Goal: Check status: Verify the current state of an ongoing process or item

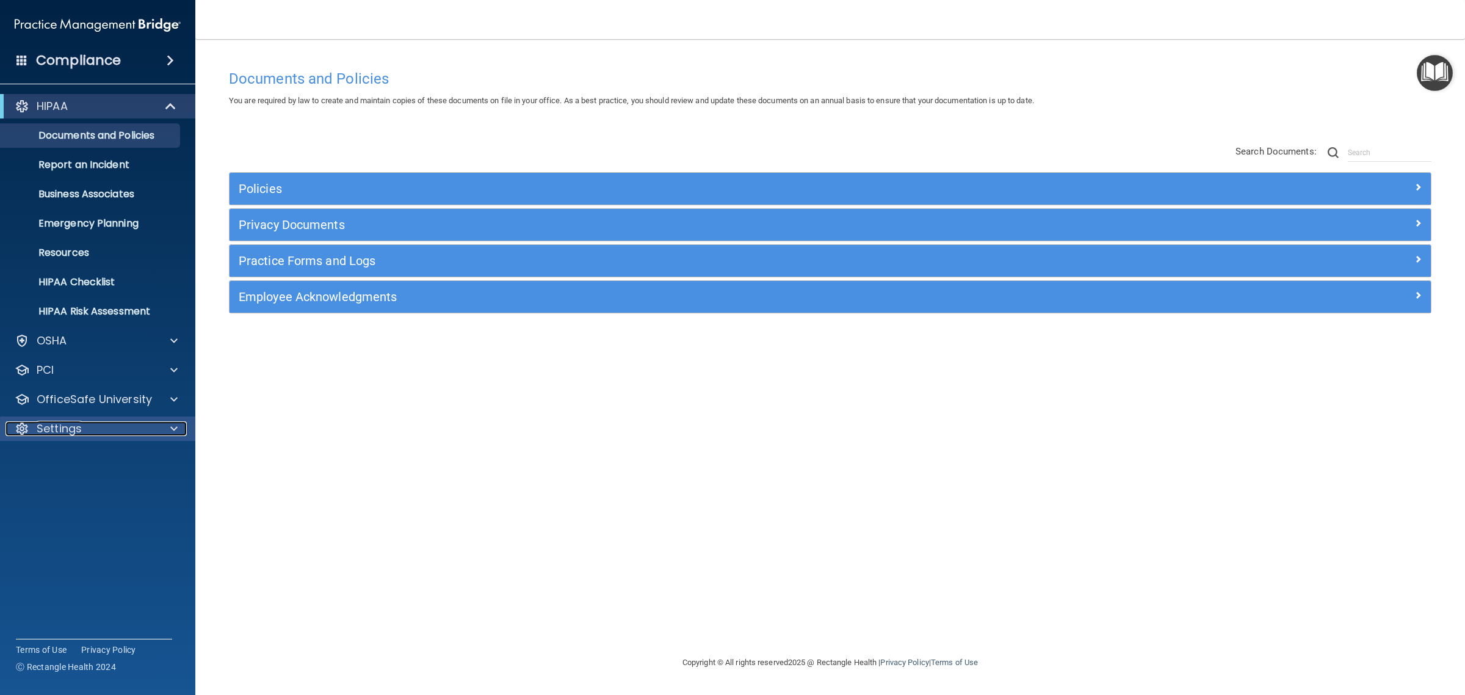
click at [120, 423] on div "Settings" at bounding box center [80, 428] width 151 height 15
click at [69, 488] on p "My Users" at bounding box center [91, 487] width 167 height 12
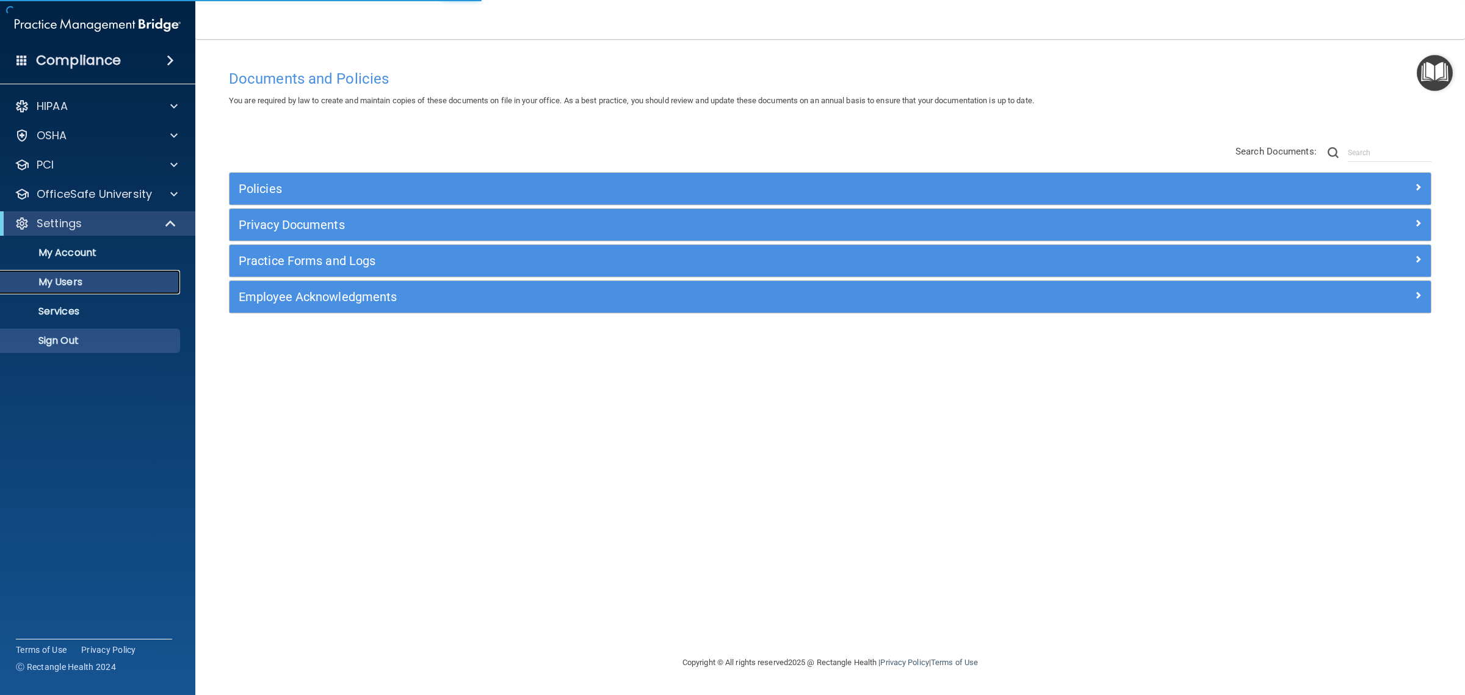
select select "20"
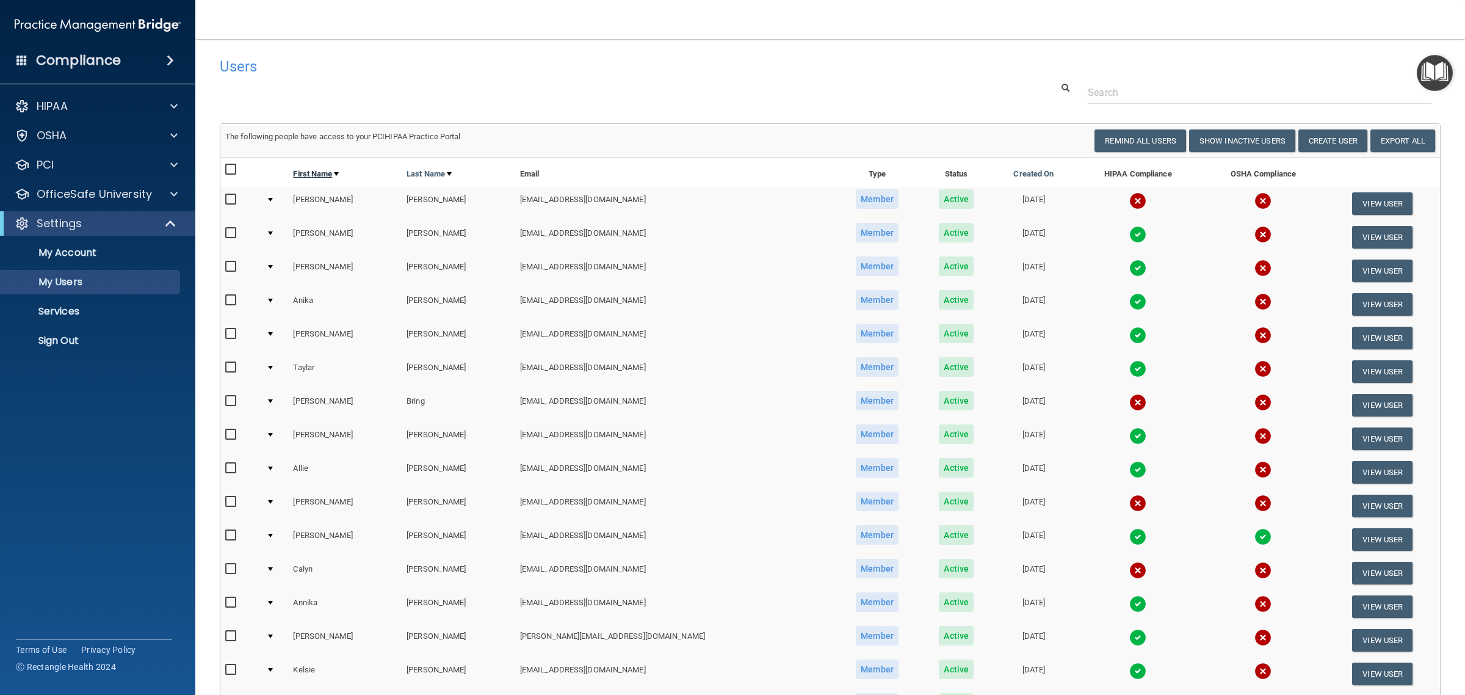
click at [325, 168] on link "First Name" at bounding box center [316, 174] width 46 height 15
select select "20"
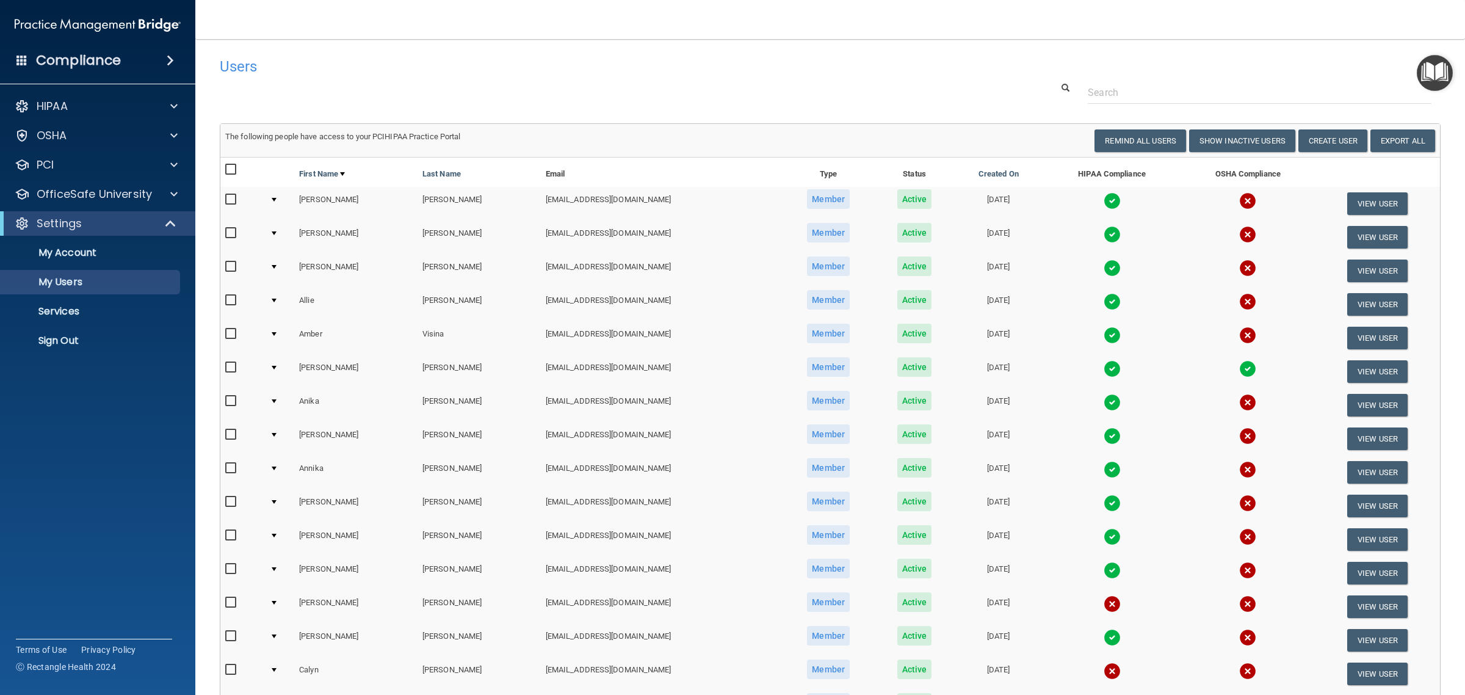
click at [1104, 336] on img at bounding box center [1112, 335] width 17 height 17
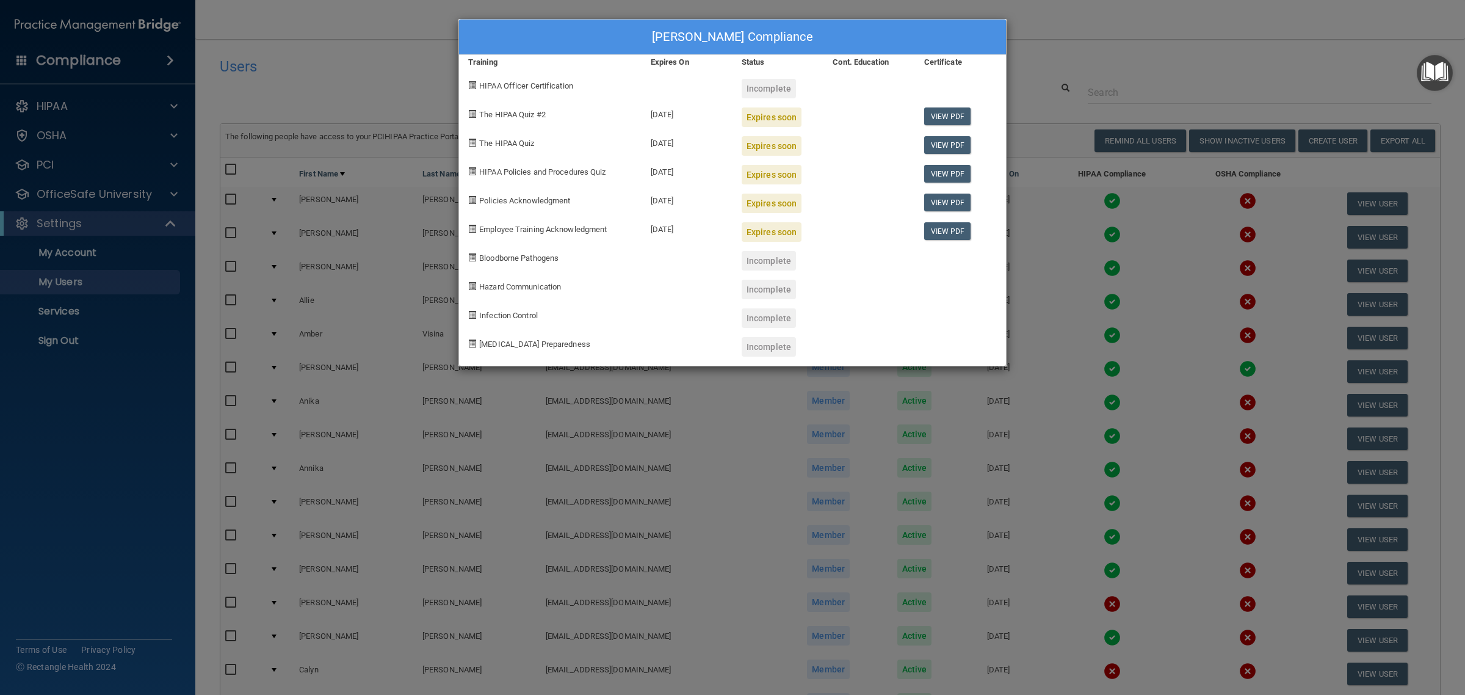
click at [1195, 74] on div "[PERSON_NAME] Compliance Training Expires On Status Cont. Education Certificate…" at bounding box center [732, 347] width 1465 height 695
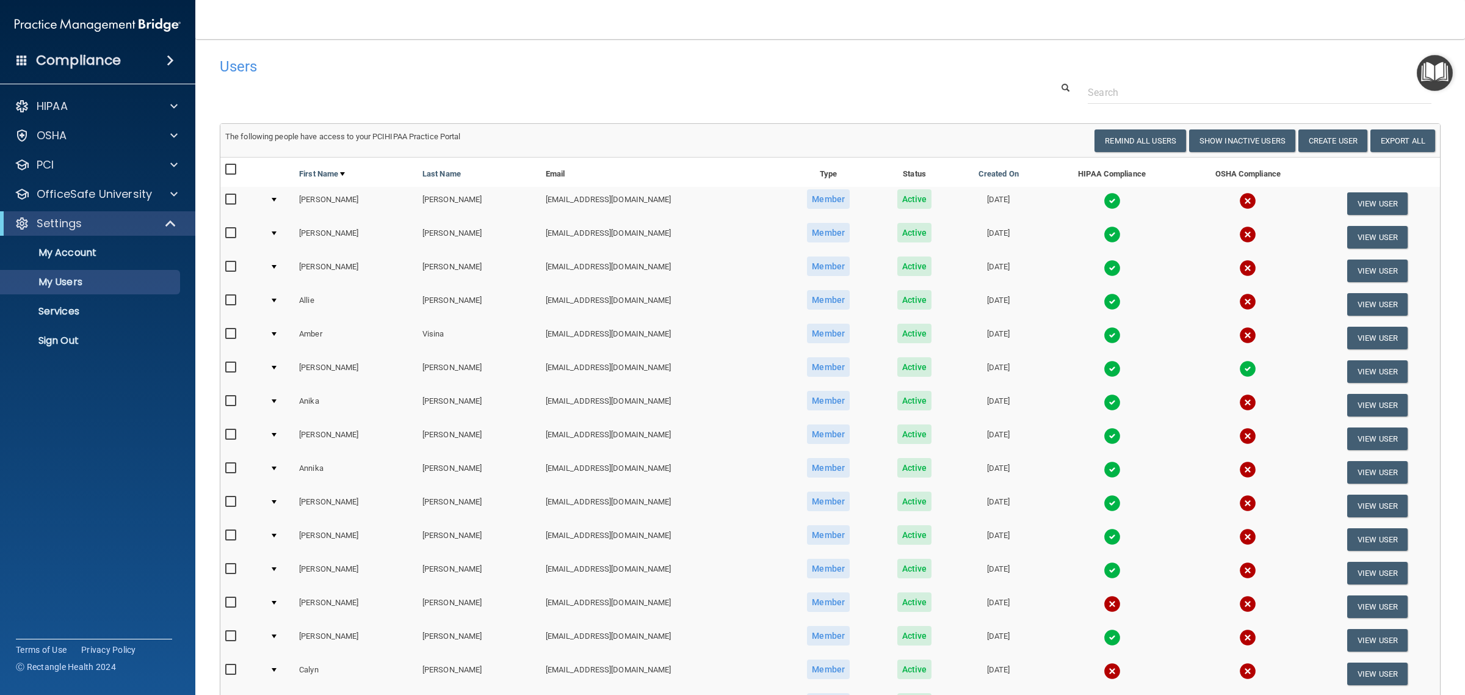
click at [1104, 467] on img at bounding box center [1112, 469] width 17 height 17
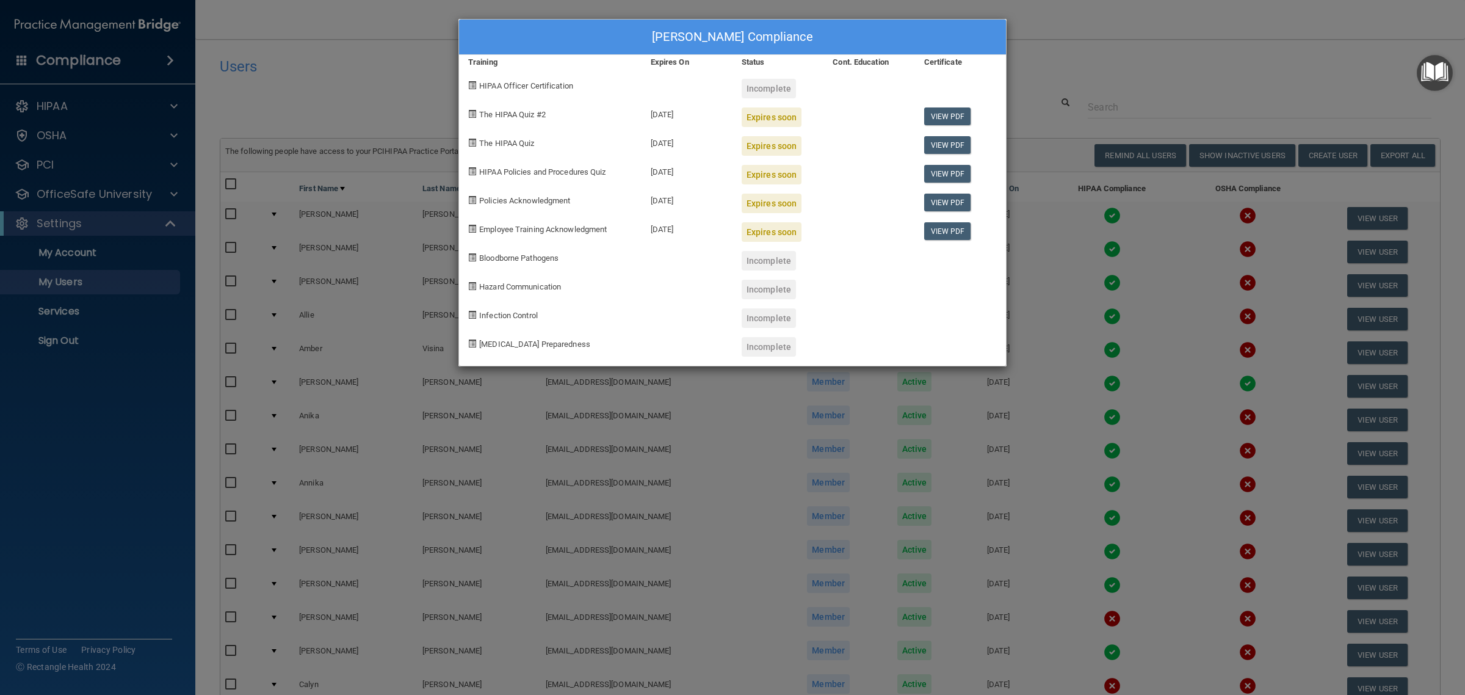
click at [1076, 71] on div "[PERSON_NAME] Compliance Training Expires On Status Cont. Education Certificate…" at bounding box center [732, 347] width 1465 height 695
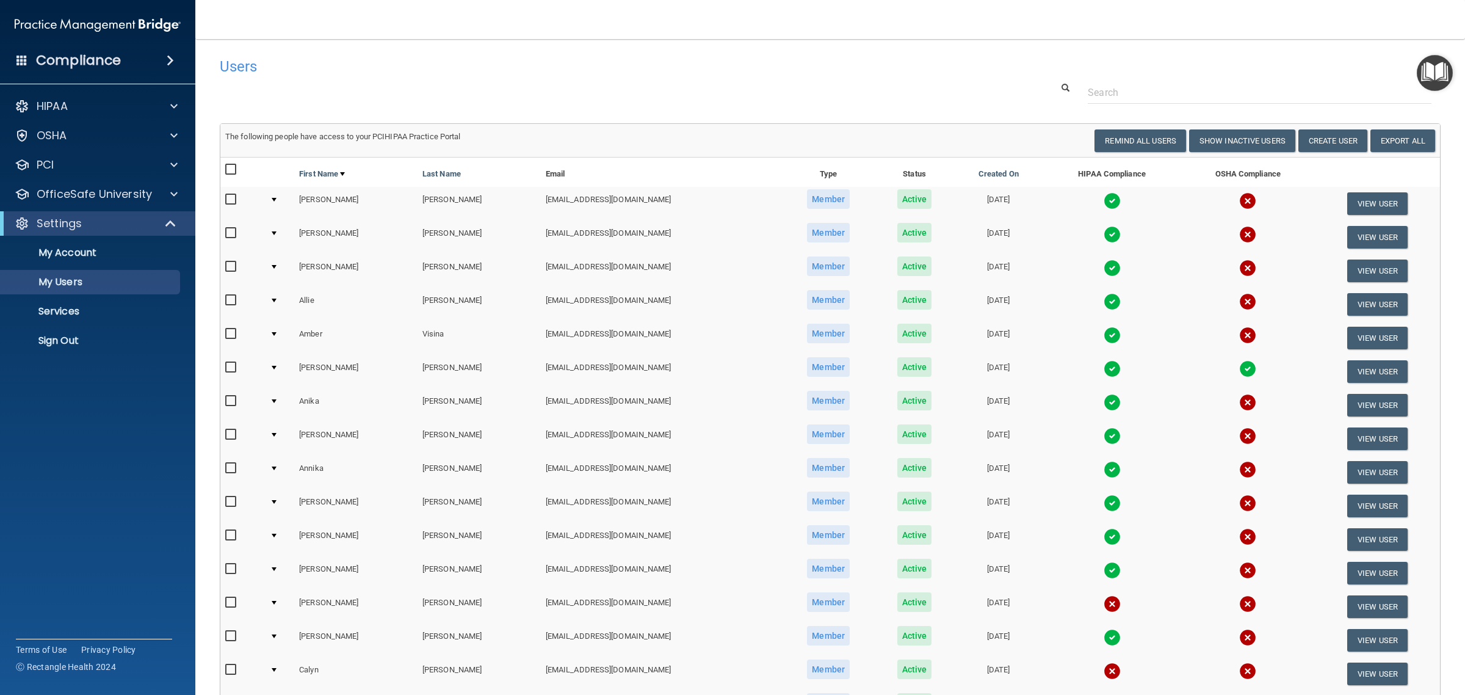
click at [1104, 568] on img at bounding box center [1112, 570] width 17 height 17
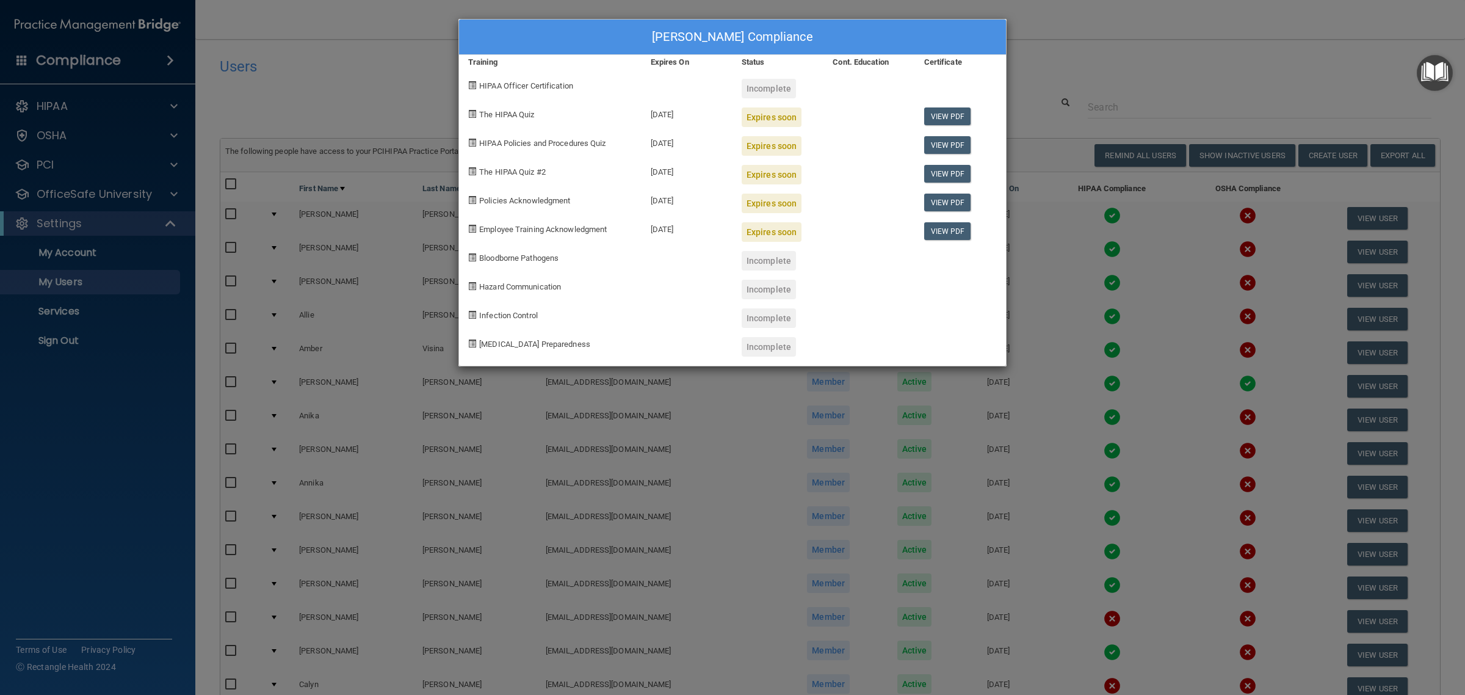
click at [1044, 78] on div "[PERSON_NAME] Compliance Training Expires On Status Cont. Education Certificate…" at bounding box center [732, 347] width 1465 height 695
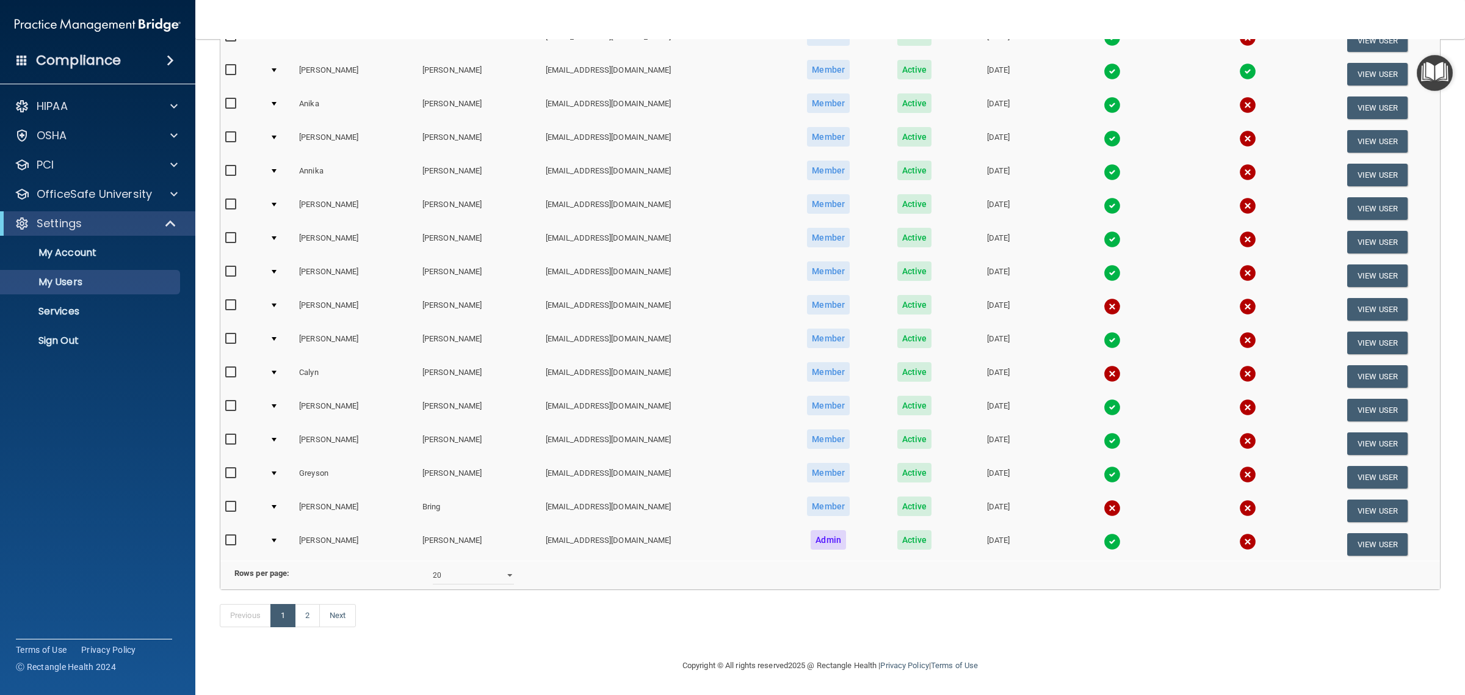
scroll to position [314, 0]
click at [308, 611] on link "2" at bounding box center [307, 615] width 25 height 23
select select "20"
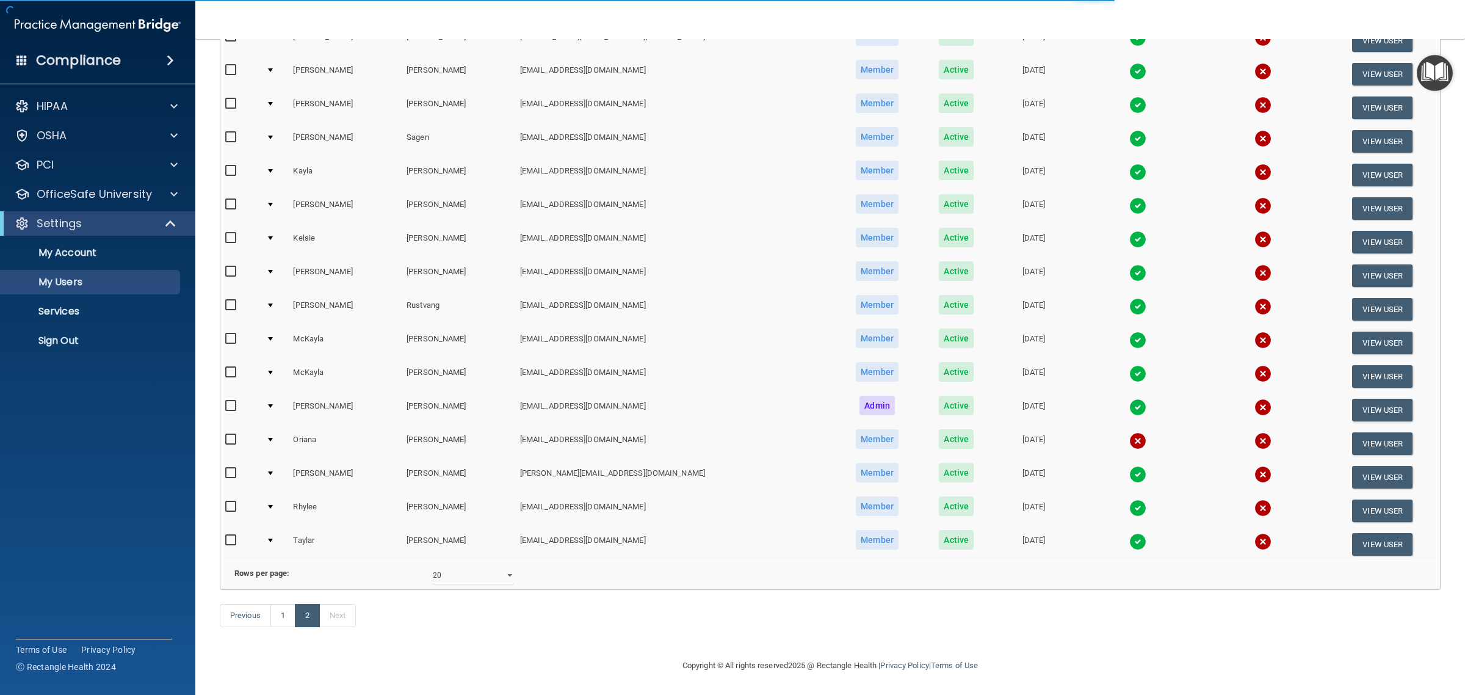
scroll to position [281, 0]
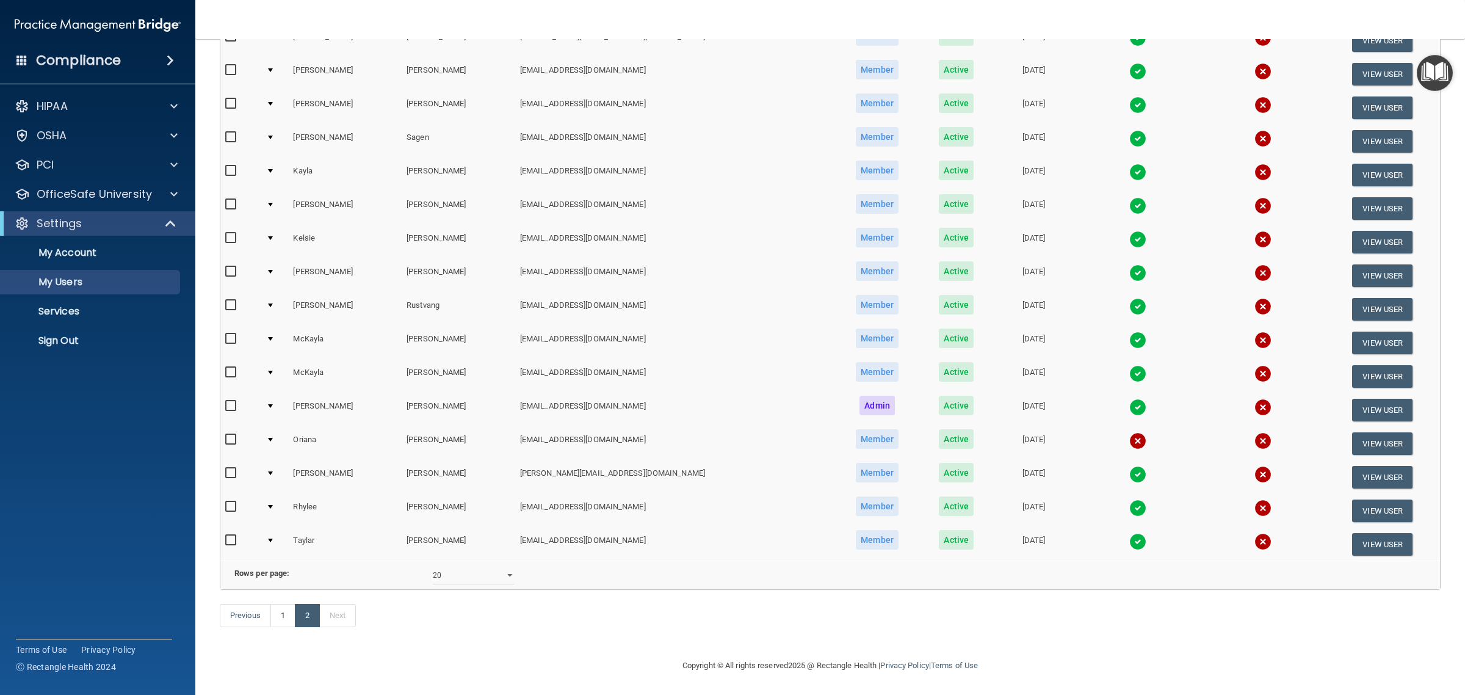
click at [1129, 499] on img at bounding box center [1137, 507] width 17 height 17
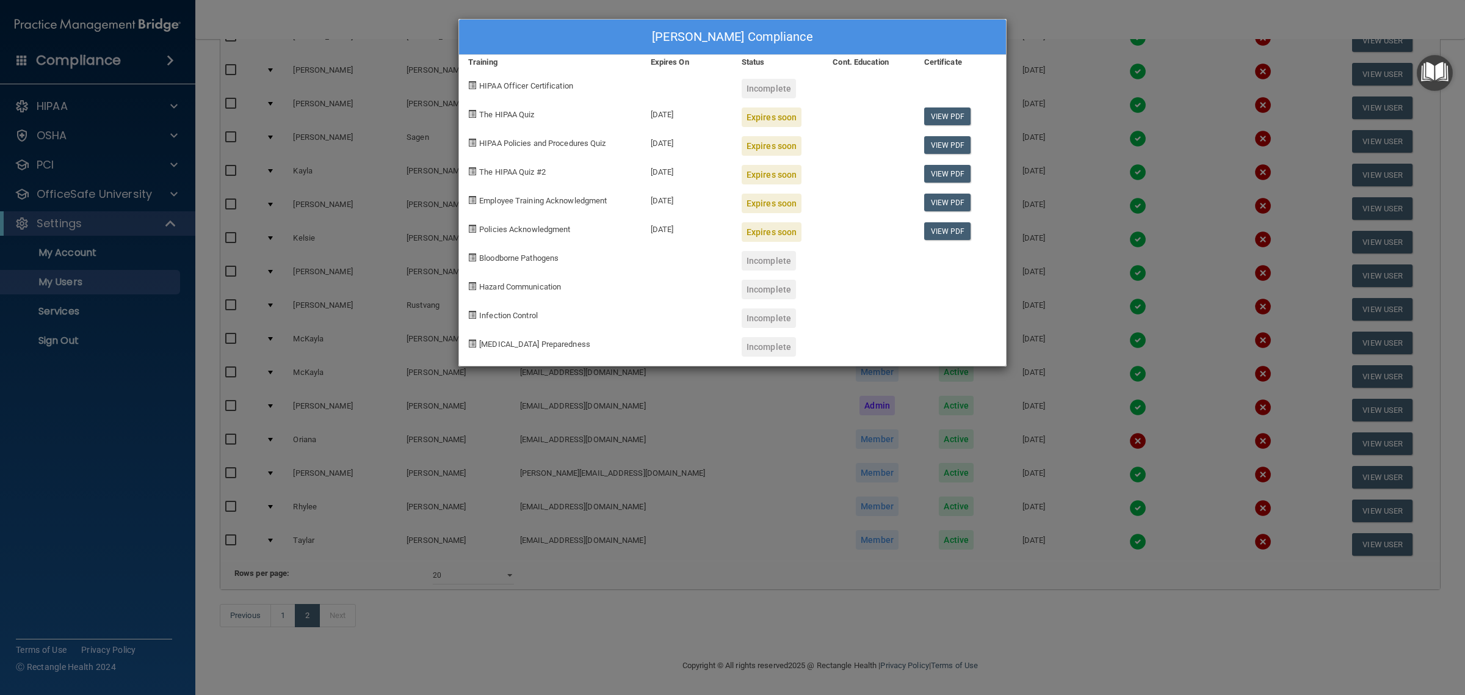
click at [886, 611] on div "[PERSON_NAME] Compliance Training Expires On Status Cont. Education Certificate…" at bounding box center [732, 347] width 1465 height 695
